Goal: Information Seeking & Learning: Check status

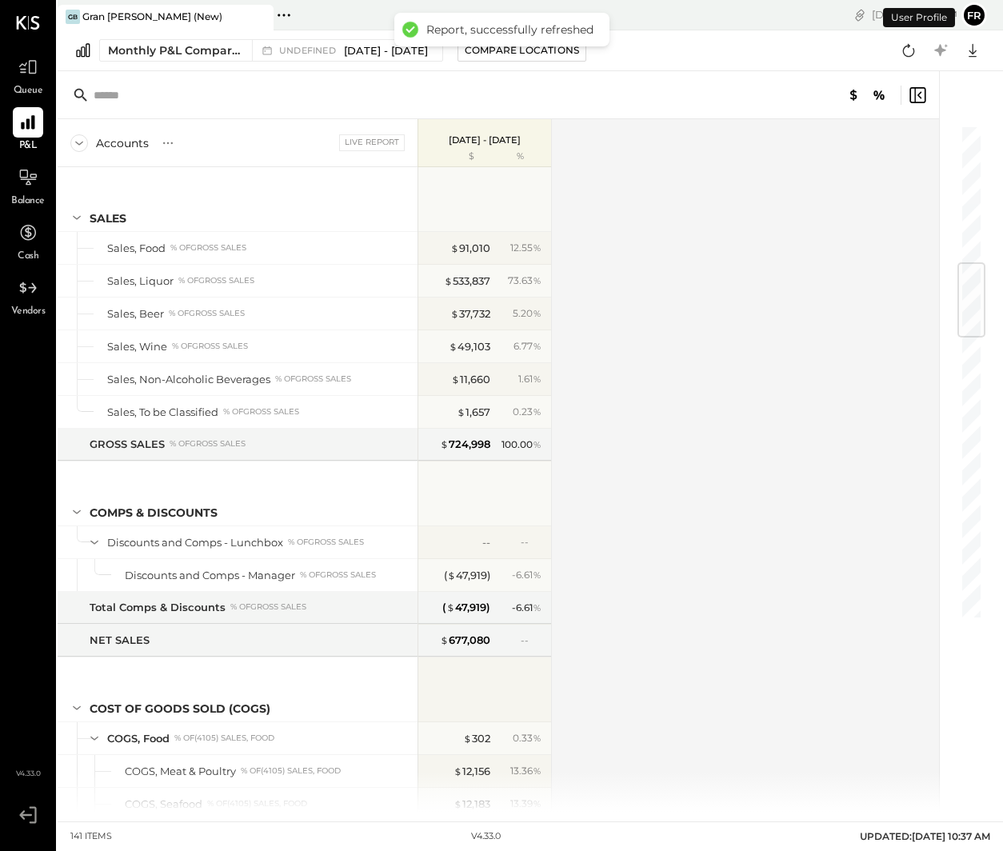
scroll to position [1183, 0]
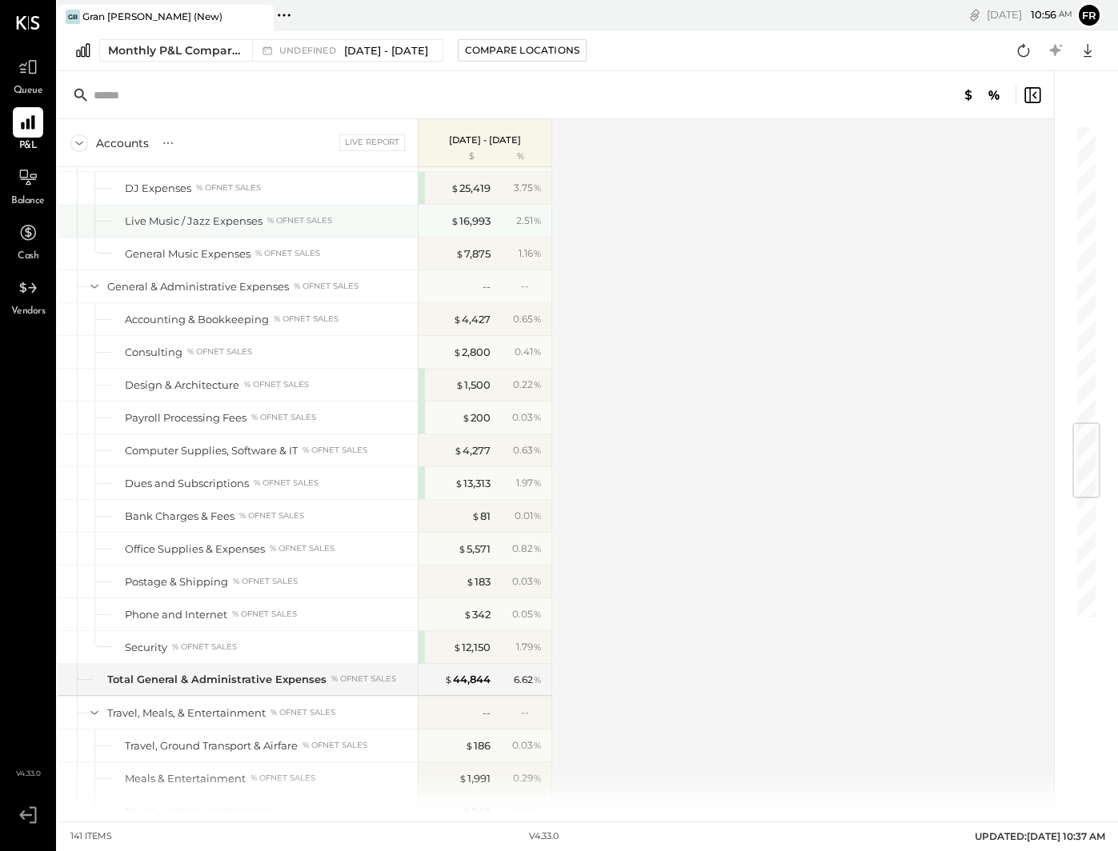
scroll to position [3586, 0]
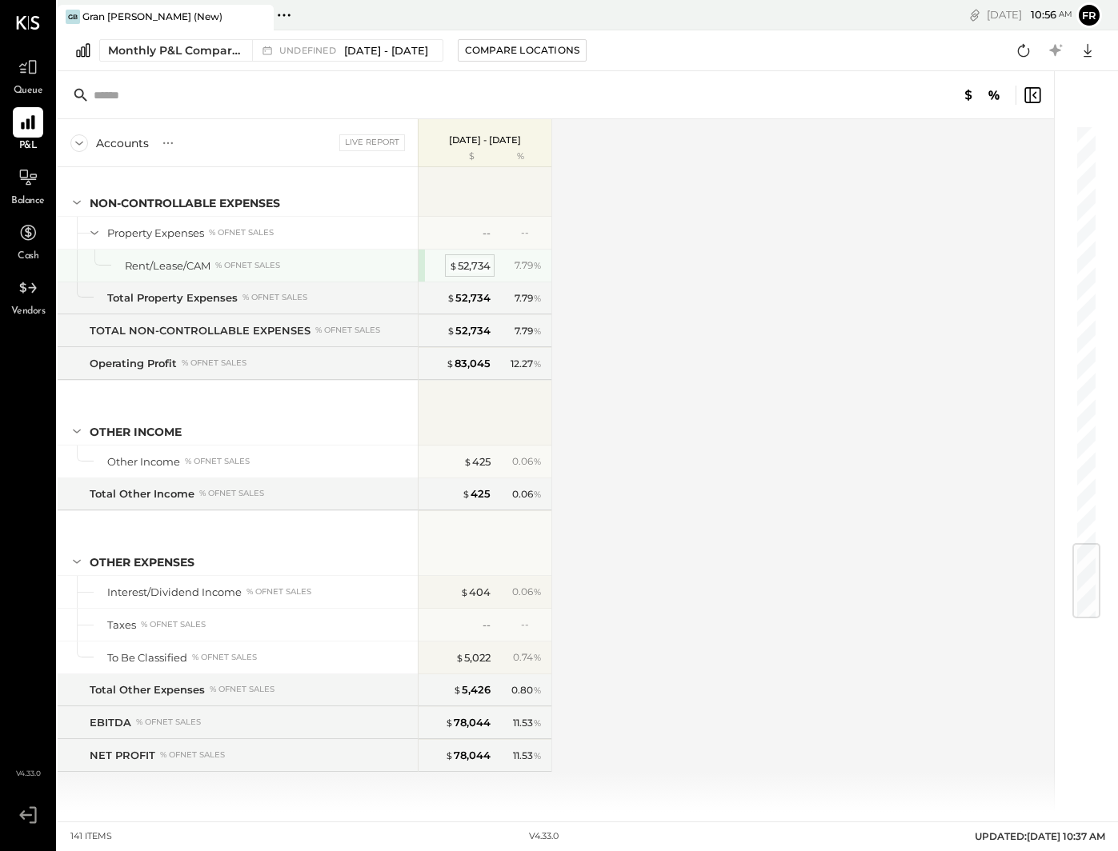
click at [471, 264] on div "$ 52,734" at bounding box center [470, 265] width 42 height 15
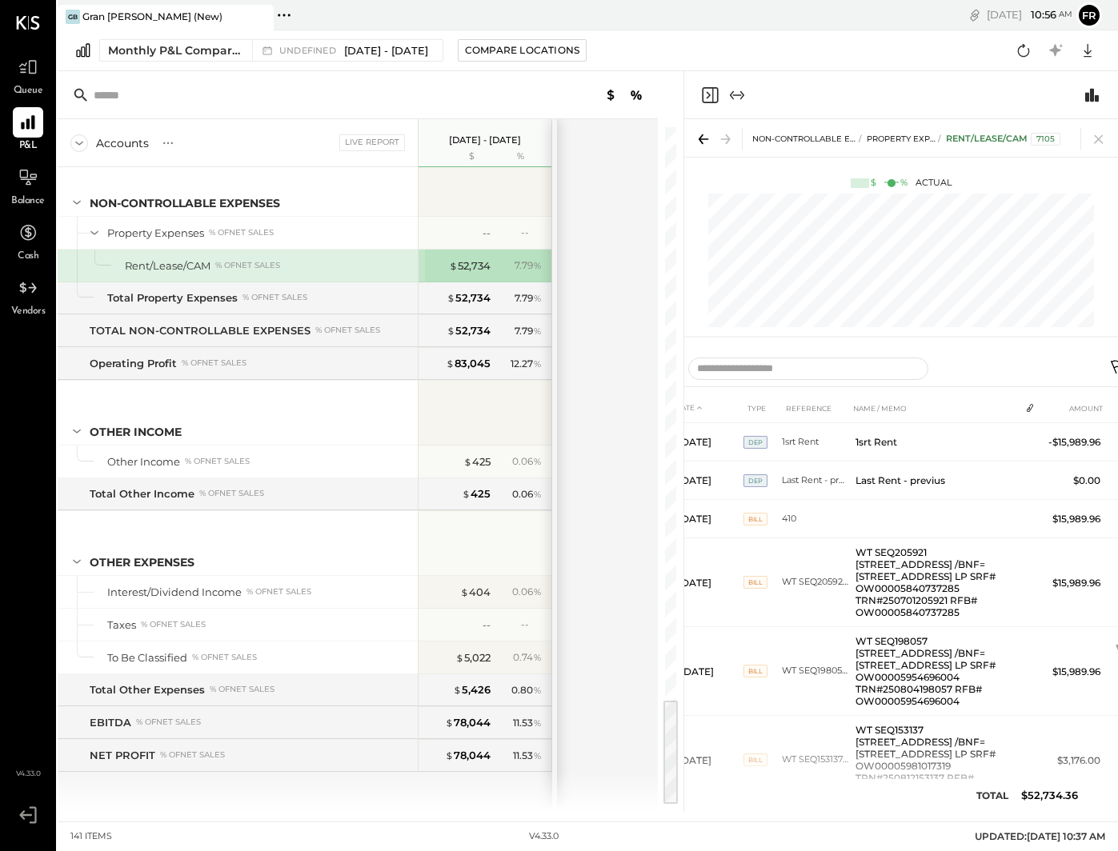
click at [650, 150] on div "Accounts S % GL Live Report [DATE] - [DATE] $ % SALES Sales, Food % of GROSS SA…" at bounding box center [359, 465] width 603 height 693
